Goal: Task Accomplishment & Management: Manage account settings

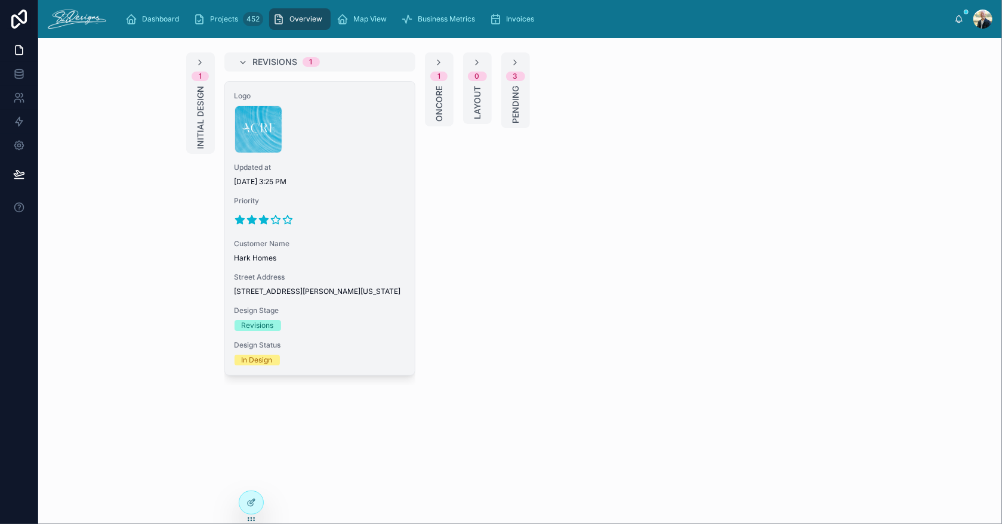
click at [311, 181] on span "[DATE] 3:25 PM" at bounding box center [319, 182] width 171 height 10
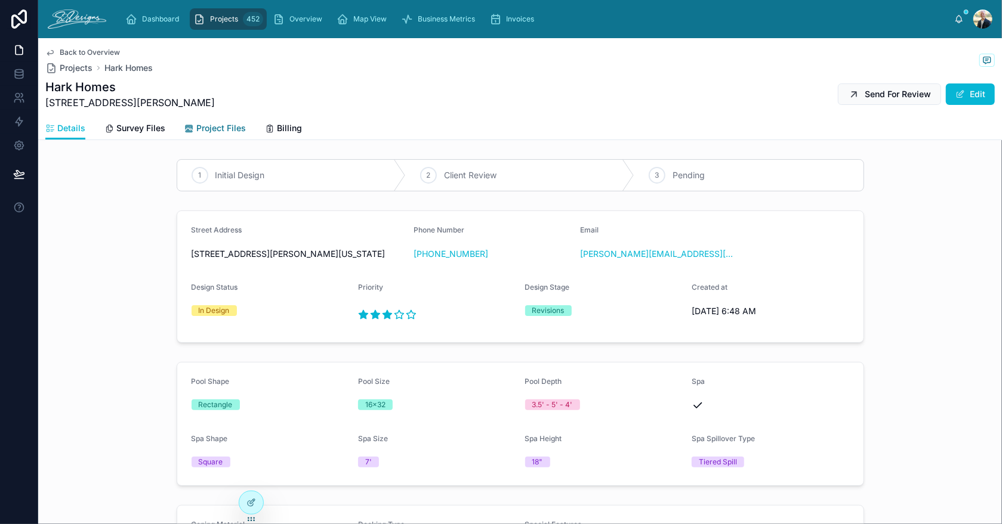
click at [208, 127] on span "Project Files" at bounding box center [221, 128] width 50 height 12
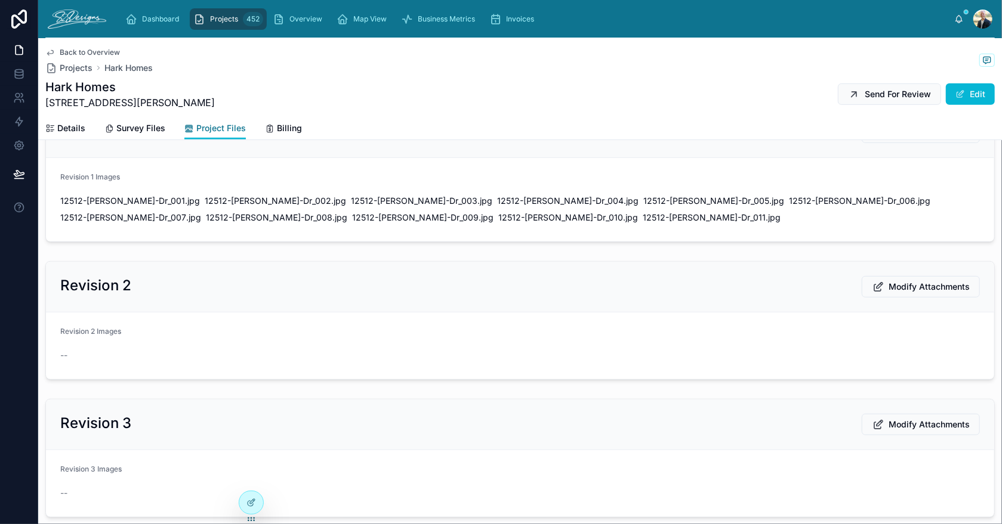
scroll to position [418, 0]
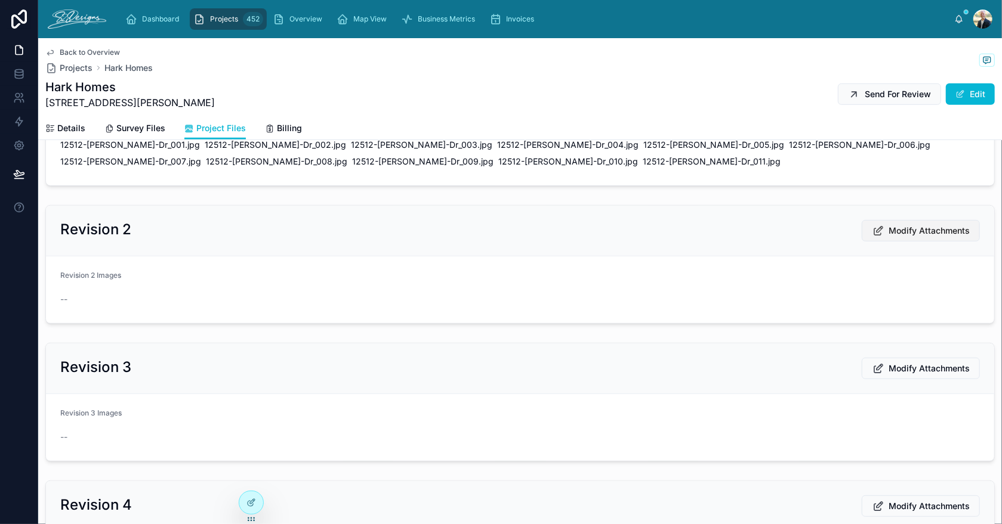
click at [927, 226] on span "Modify Attachments" at bounding box center [928, 231] width 81 height 12
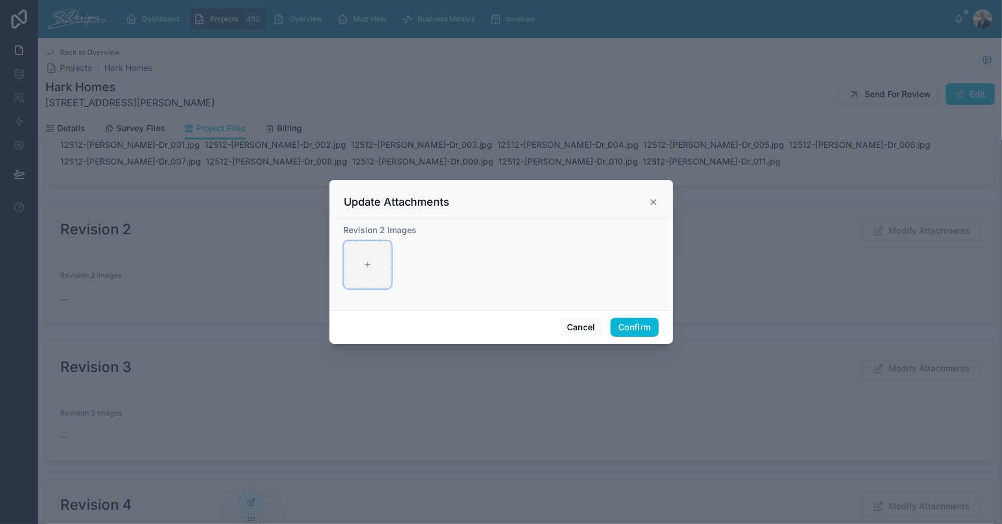
click at [369, 260] on div at bounding box center [368, 265] width 48 height 48
type input "**********"
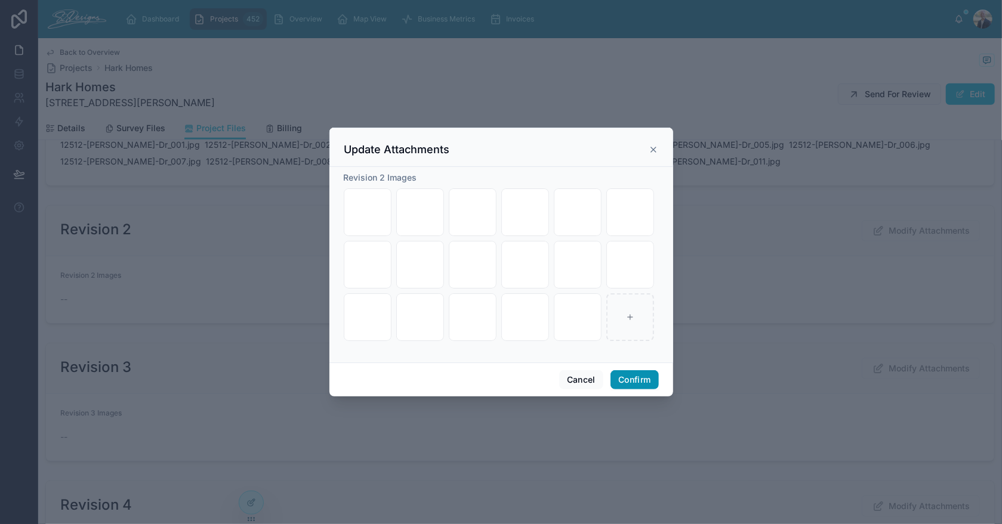
click at [624, 378] on button "Confirm" at bounding box center [634, 380] width 48 height 19
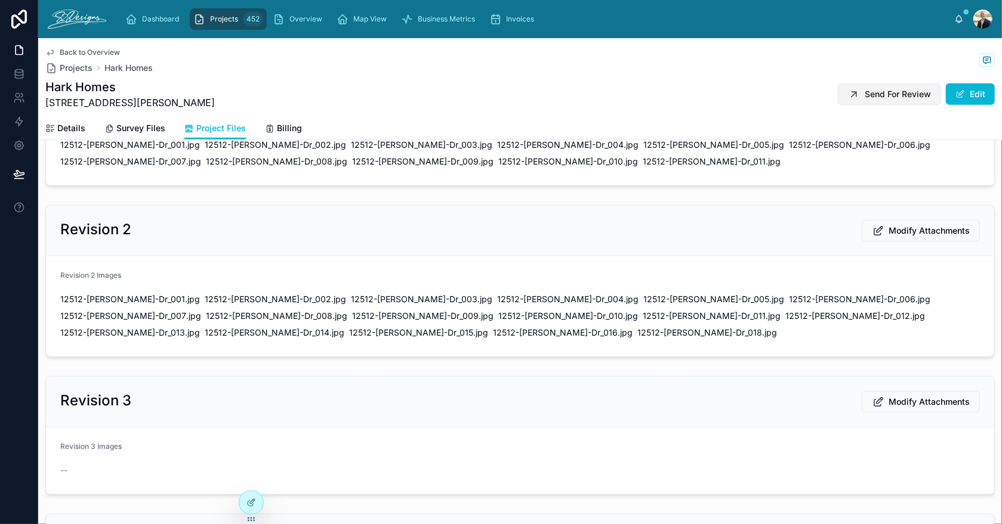
click at [882, 93] on span "Send For Review" at bounding box center [898, 94] width 66 height 12
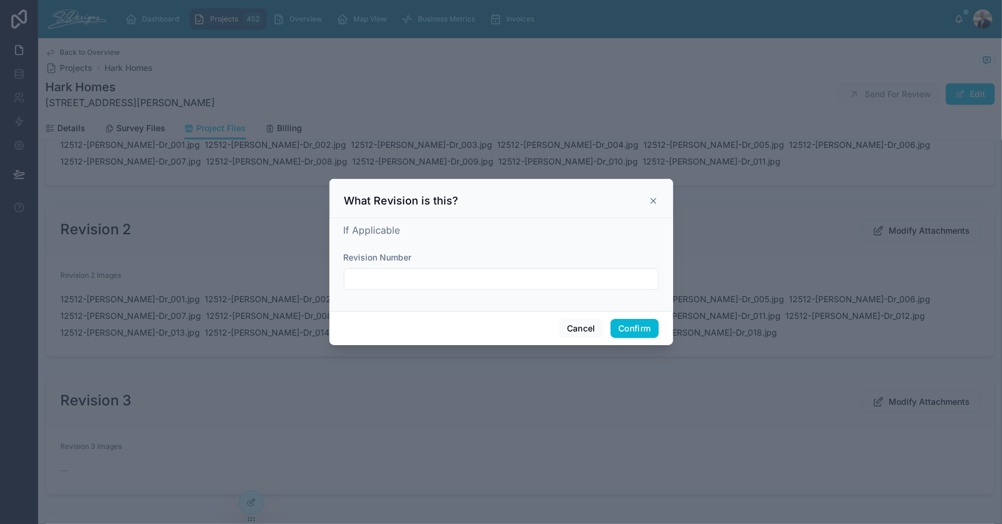
click at [475, 274] on input "text" at bounding box center [501, 279] width 314 height 17
type input "**********"
click at [630, 325] on button "Confirm" at bounding box center [634, 328] width 48 height 19
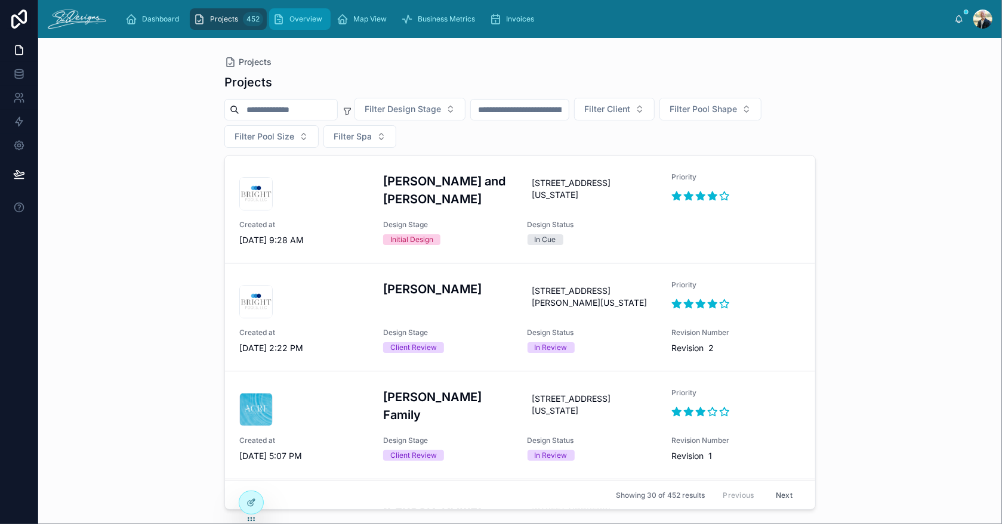
click at [298, 26] on div "Overview" at bounding box center [300, 19] width 54 height 19
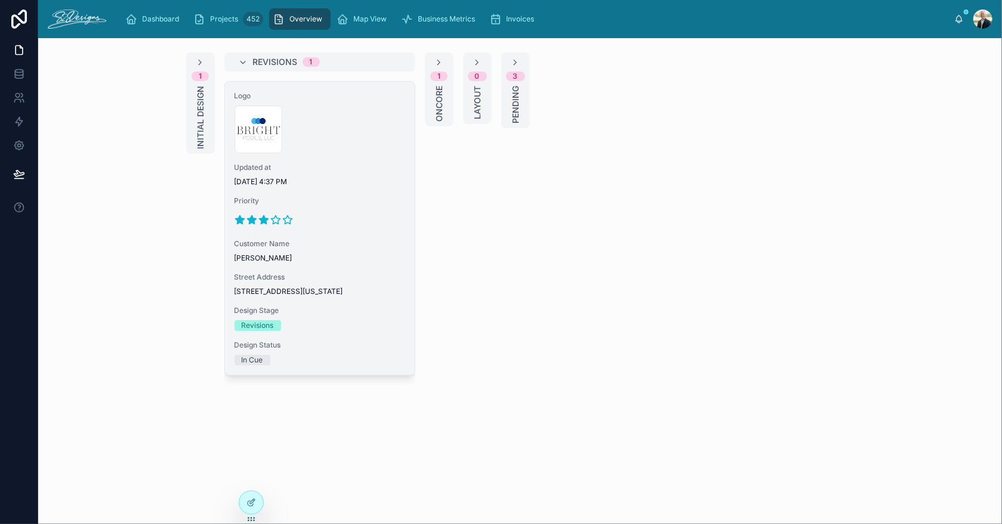
click at [346, 211] on div at bounding box center [319, 220] width 171 height 19
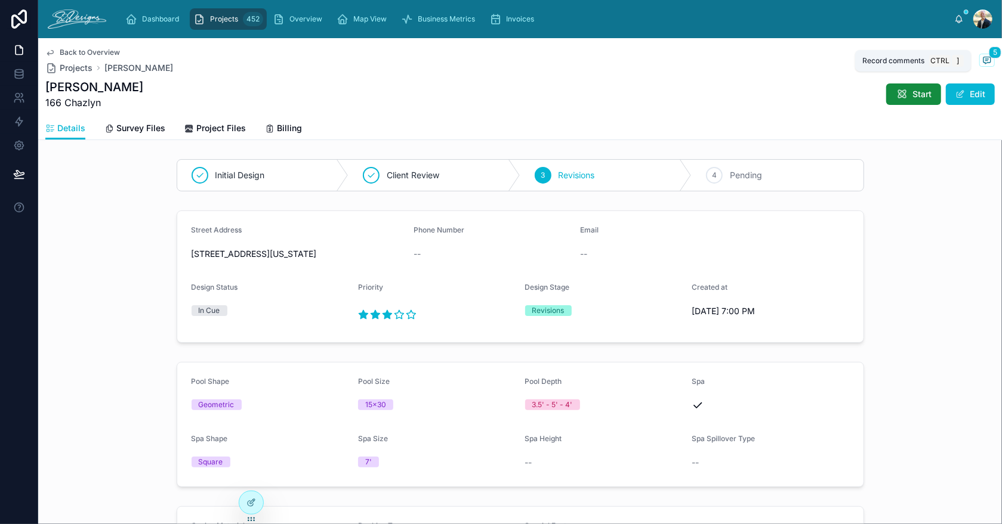
click at [982, 63] on icon at bounding box center [987, 60] width 10 height 10
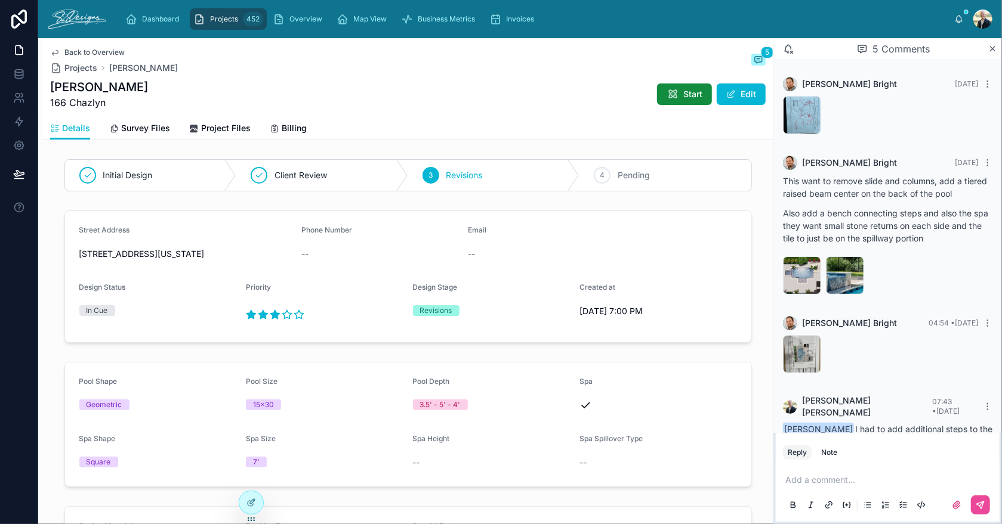
scroll to position [100, 0]
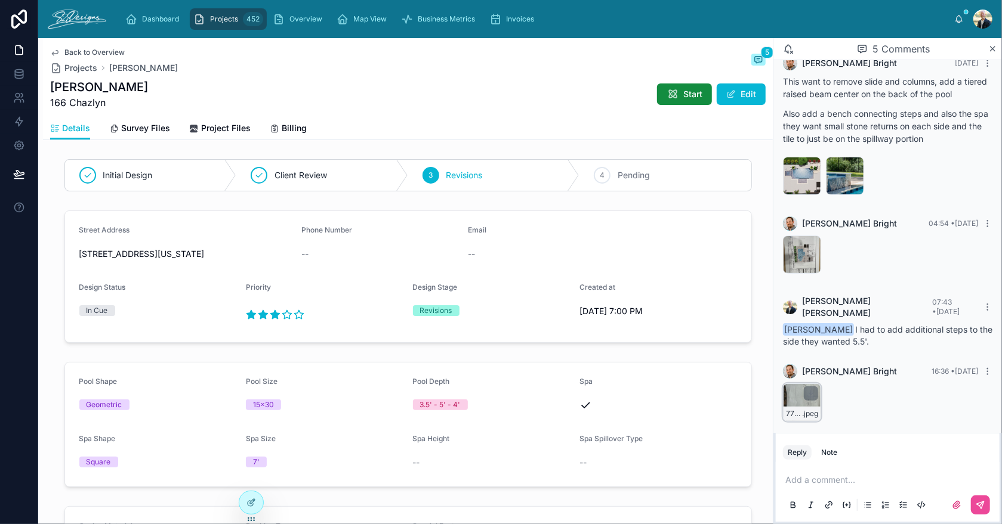
click at [789, 387] on div "77914578811__1044AB2D-D480-4FB3-A0FC-70D7344FEDE9 .jpeg" at bounding box center [802, 403] width 38 height 38
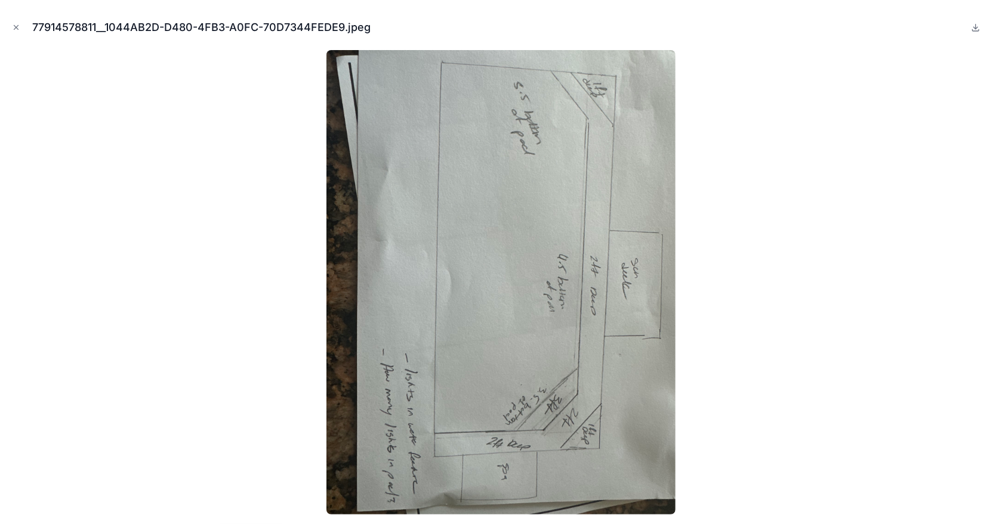
drag, startPoint x: 12, startPoint y: 27, endPoint x: 23, endPoint y: 36, distance: 14.0
click at [13, 27] on icon "Close modal" at bounding box center [16, 27] width 8 height 8
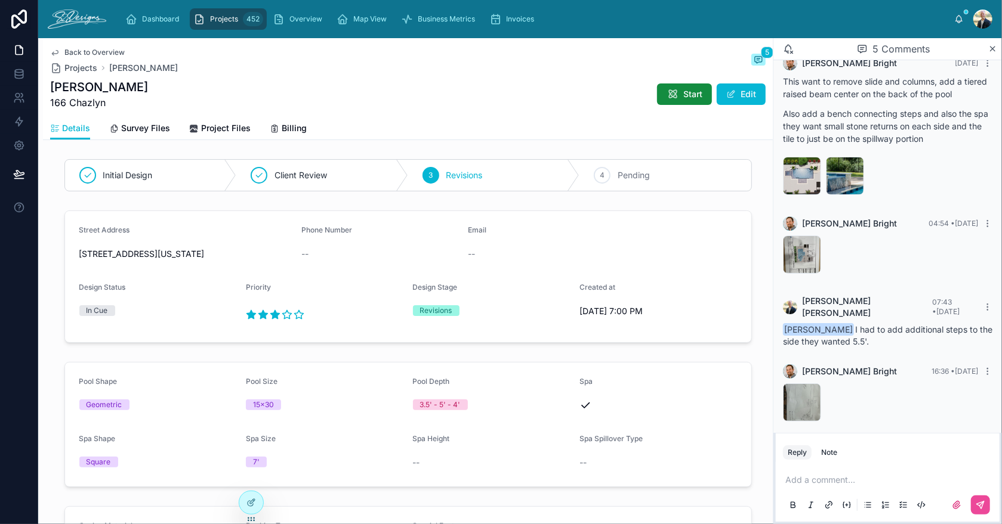
click at [228, 17] on span "Projects" at bounding box center [224, 19] width 28 height 10
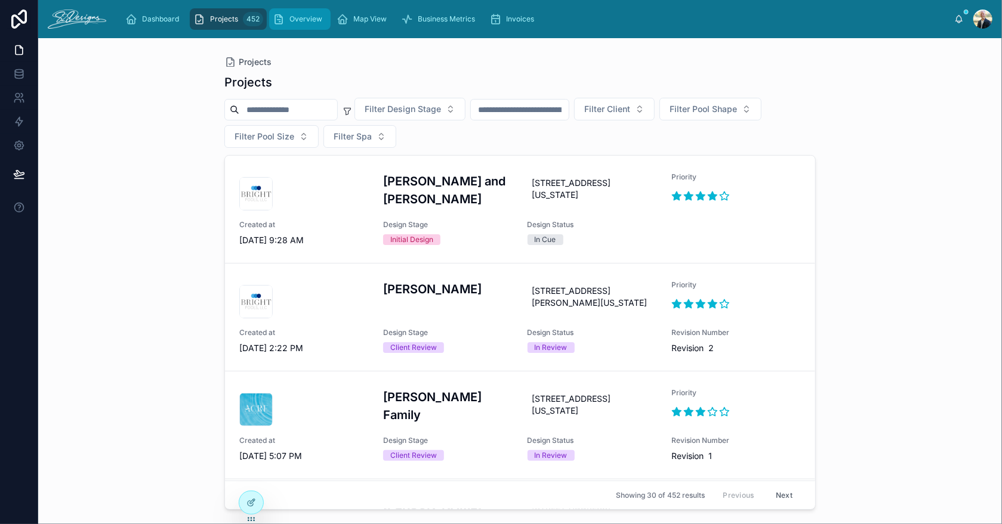
click at [282, 16] on icon "scrollable content" at bounding box center [279, 19] width 12 height 12
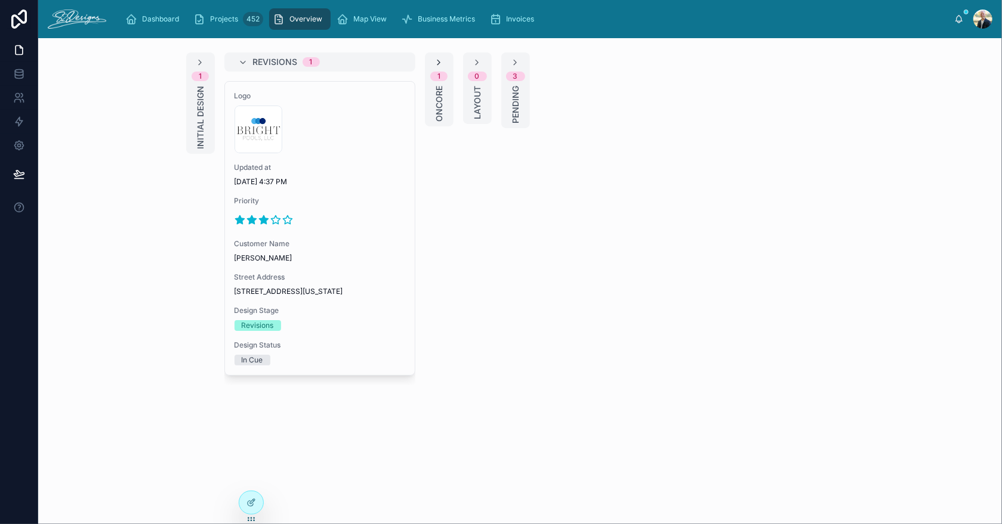
click at [440, 64] on icon at bounding box center [439, 63] width 10 height 10
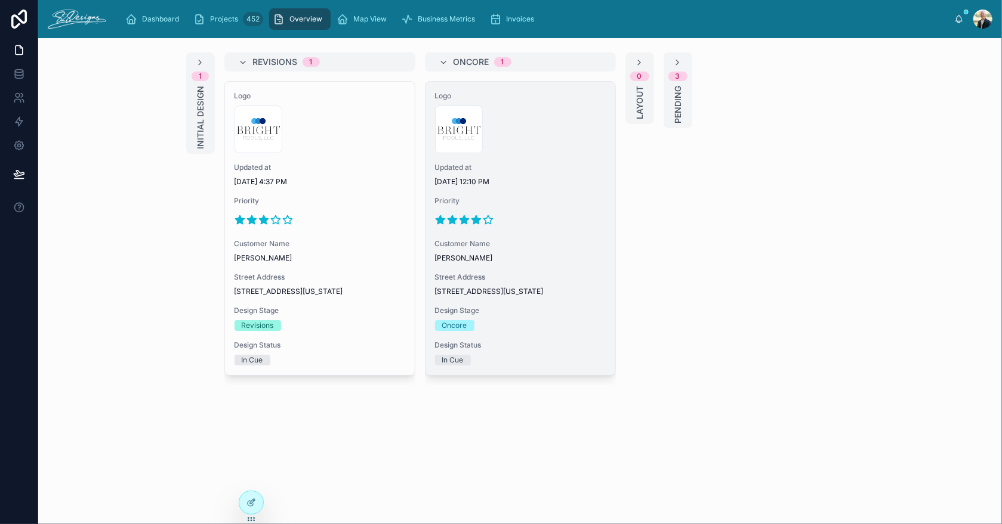
click at [568, 190] on div "Logo 300x300-logo .jpg Updated at [DATE] 12:10 PM Priority Customer Name Lucian…" at bounding box center [520, 229] width 190 height 294
